Goal: Information Seeking & Learning: Understand process/instructions

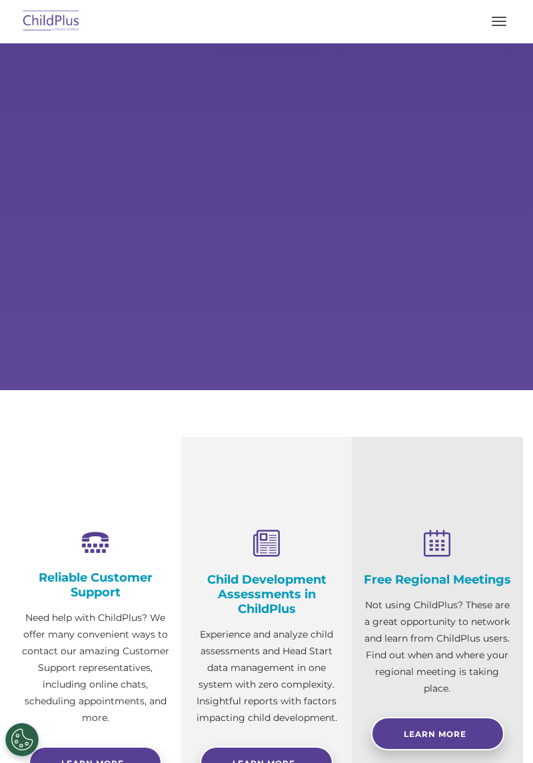
select select "MEDIUM"
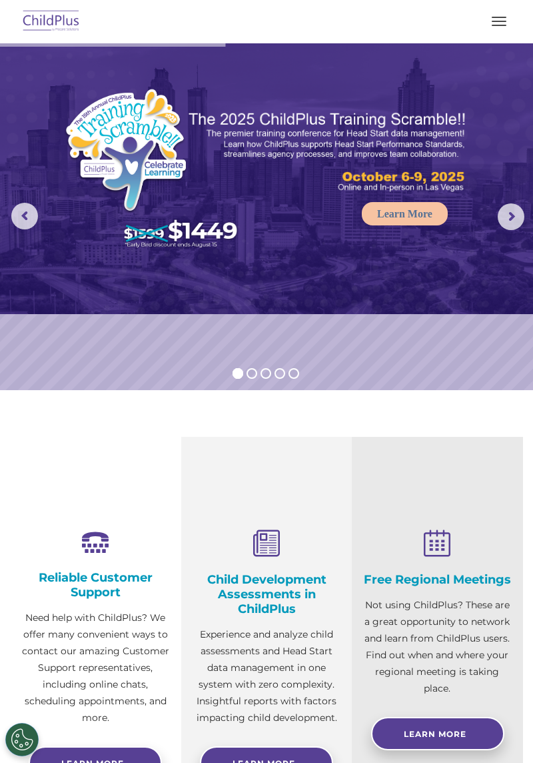
click at [491, 28] on button "button" at bounding box center [499, 21] width 28 height 21
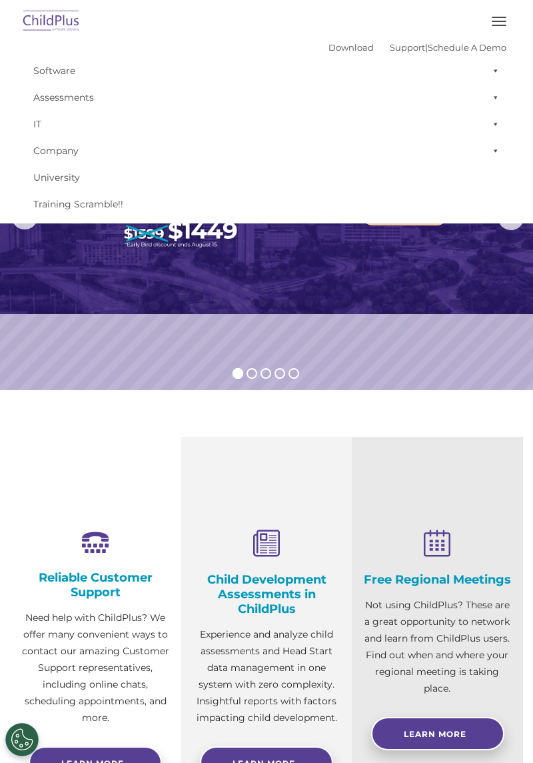
click at [390, 319] on rs-slide "Learn More" at bounding box center [266, 216] width 533 height 347
click at [89, 482] on div "Reliable Customer Support Need help with ChildPlus? We offer many convenient wa…" at bounding box center [95, 641] width 171 height 409
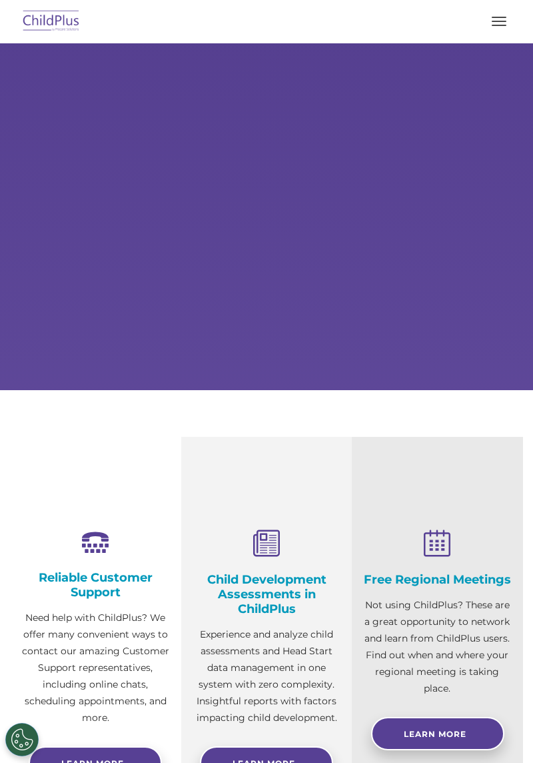
select select "MEDIUM"
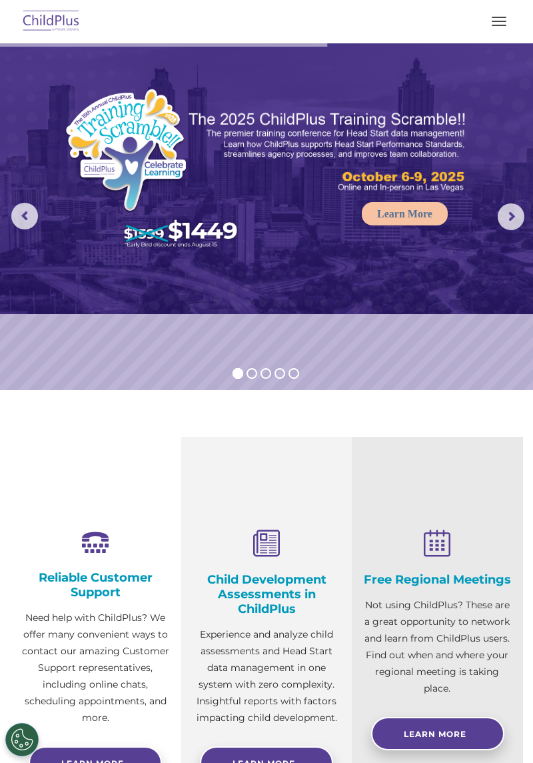
click at [493, 27] on button "button" at bounding box center [499, 21] width 28 height 21
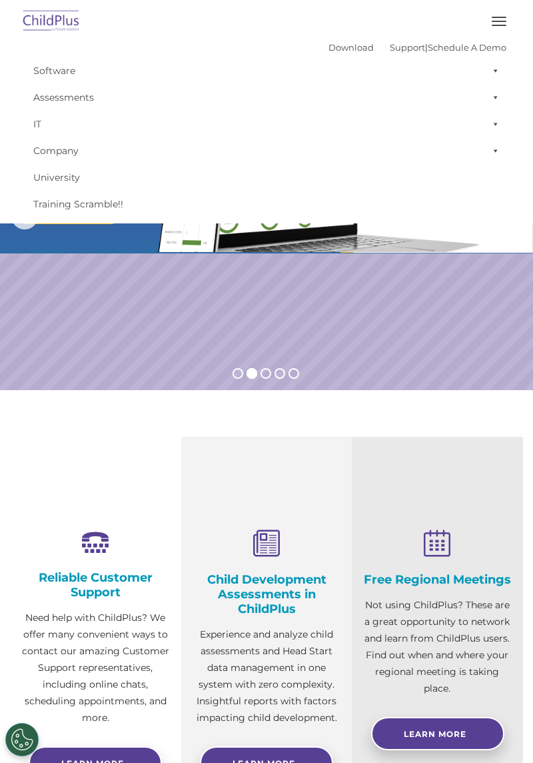
click at [499, 25] on span "button" at bounding box center [499, 25] width 15 height 1
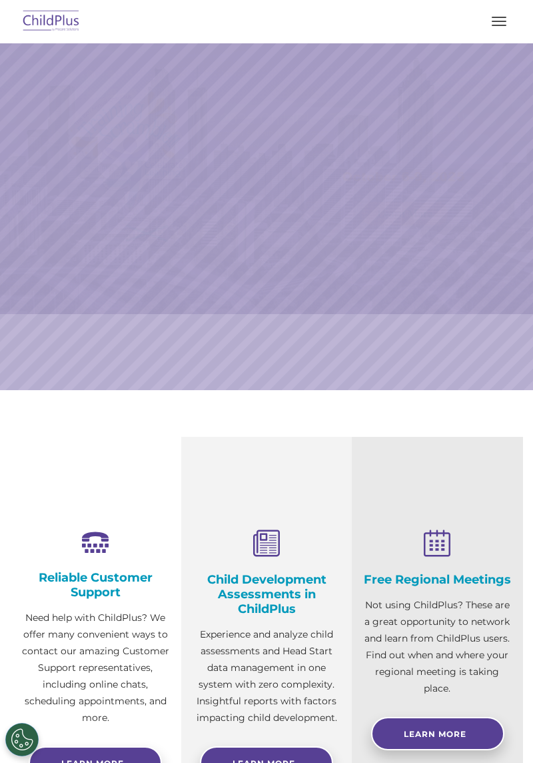
select select "MEDIUM"
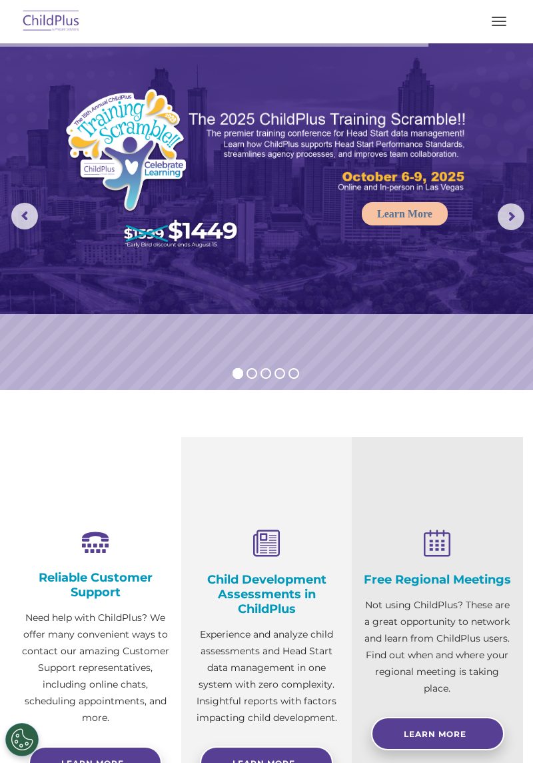
click at [495, 21] on span "button" at bounding box center [499, 21] width 15 height 1
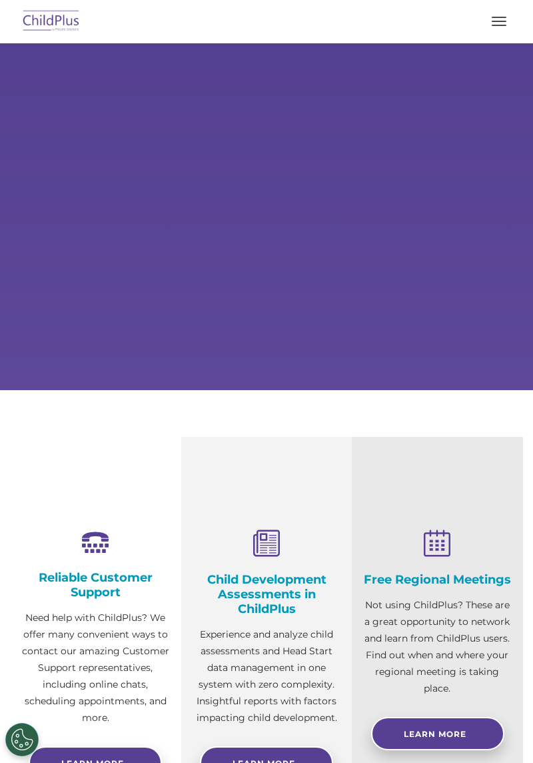
select select "MEDIUM"
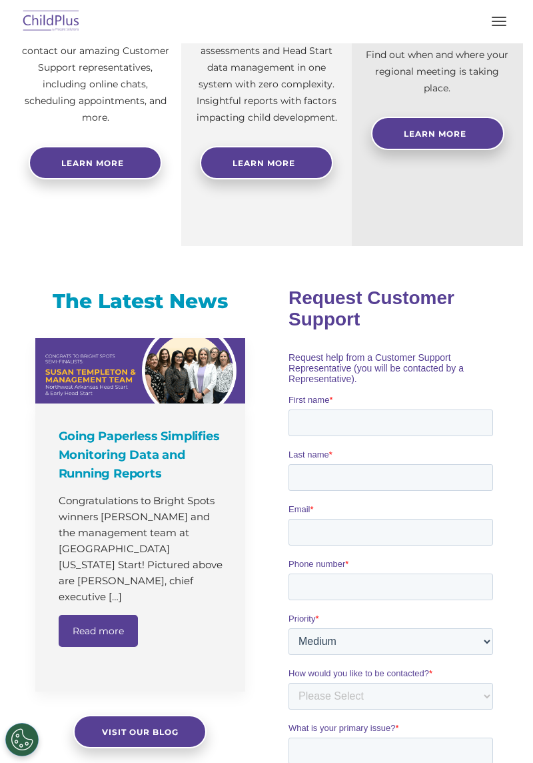
scroll to position [601, 0]
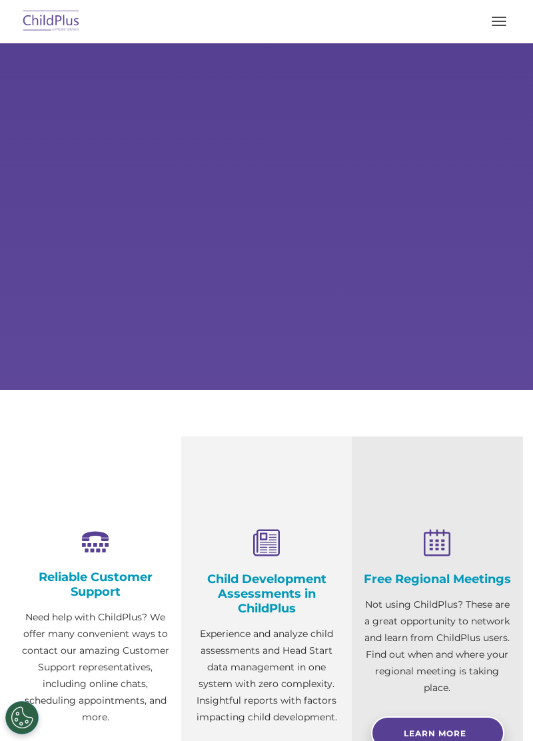
type input ""
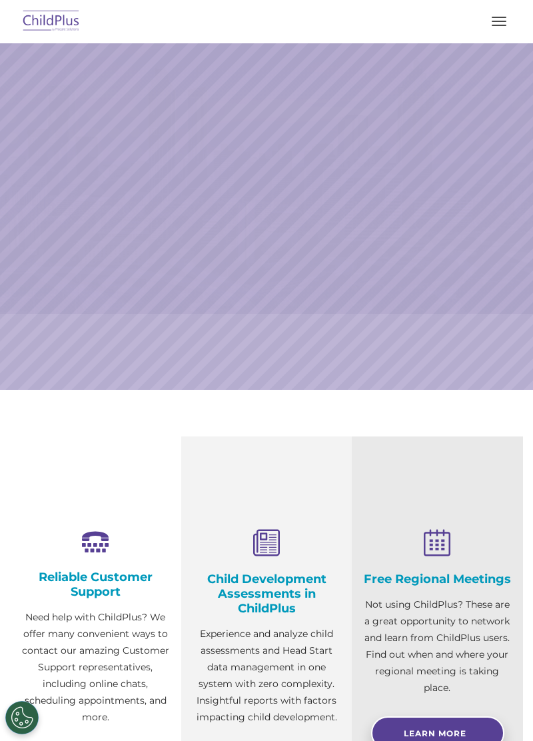
select select "MEDIUM"
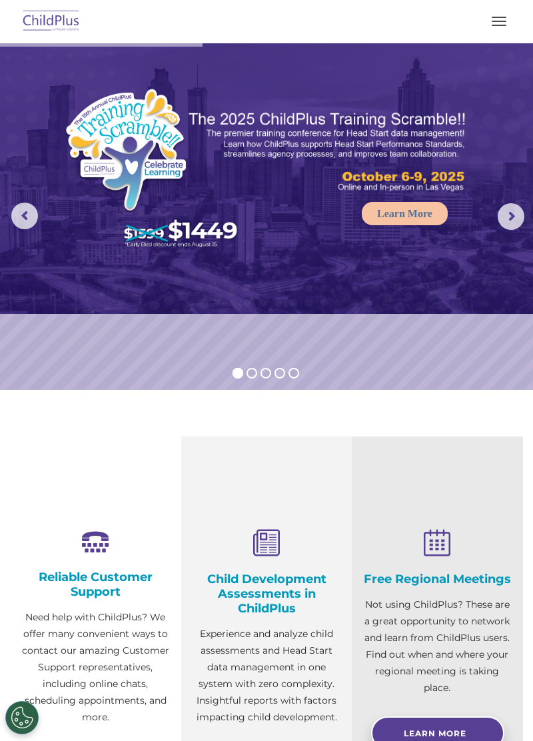
click at [501, 25] on span "button" at bounding box center [499, 25] width 15 height 1
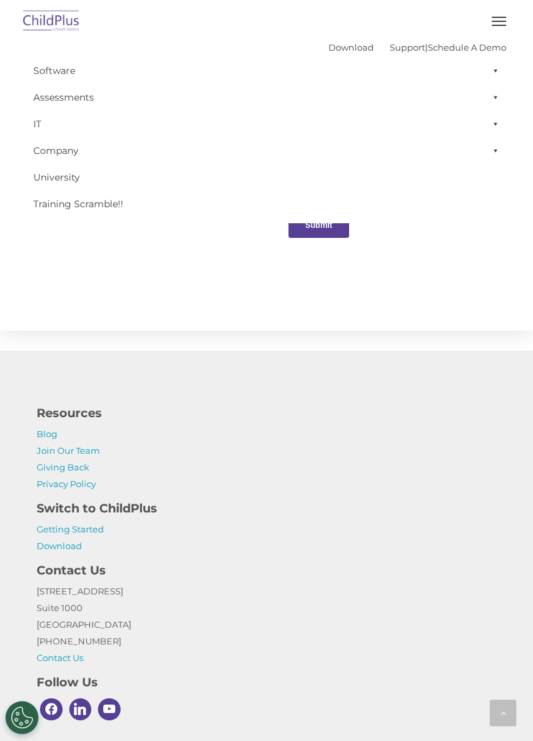
scroll to position [1416, 0]
click at [85, 528] on link "Getting Started" at bounding box center [70, 528] width 67 height 11
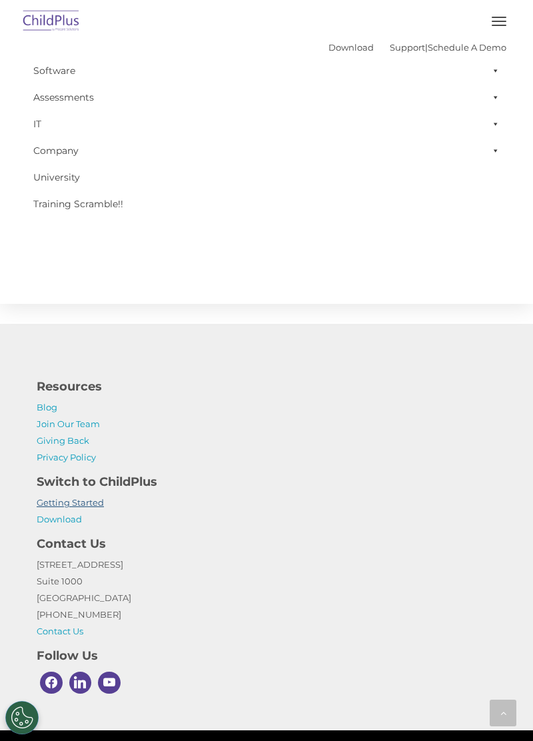
scroll to position [1475, 0]
